Goal: Task Accomplishment & Management: Use online tool/utility

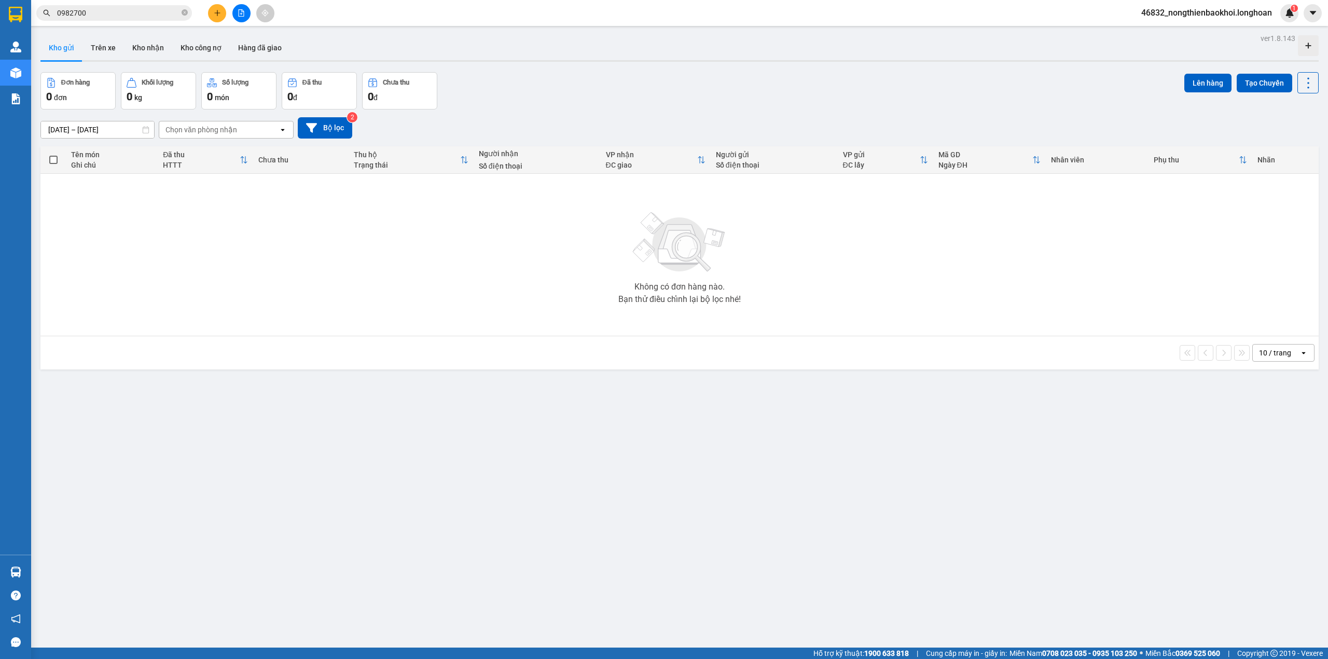
click at [323, 349] on div "10 / trang open" at bounding box center [680, 353] width 1270 height 18
click at [557, 85] on div "Đơn hàng 0 đơn Khối lượng 0 kg Số lượng 0 món Đã thu 0 đ Chưa thu 0 đ Lên hàng …" at bounding box center [679, 90] width 1278 height 37
click at [216, 9] on icon "plus" at bounding box center [217, 12] width 7 height 7
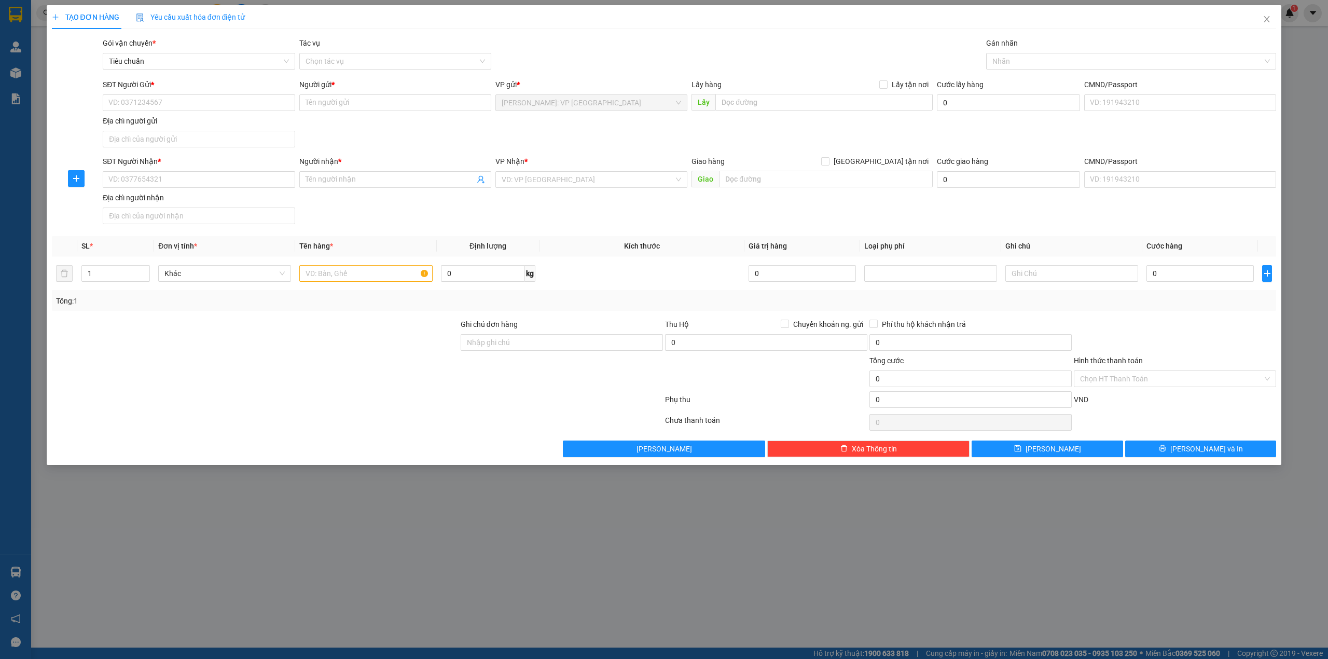
click at [232, 323] on div at bounding box center [255, 336] width 409 height 36
type input "2"
click at [140, 270] on span "Increase Value" at bounding box center [143, 270] width 11 height 9
click at [342, 270] on input "text" at bounding box center [365, 273] width 133 height 17
type input "2 tải xanh (sơ dừa)"
